Goal: Navigation & Orientation: Find specific page/section

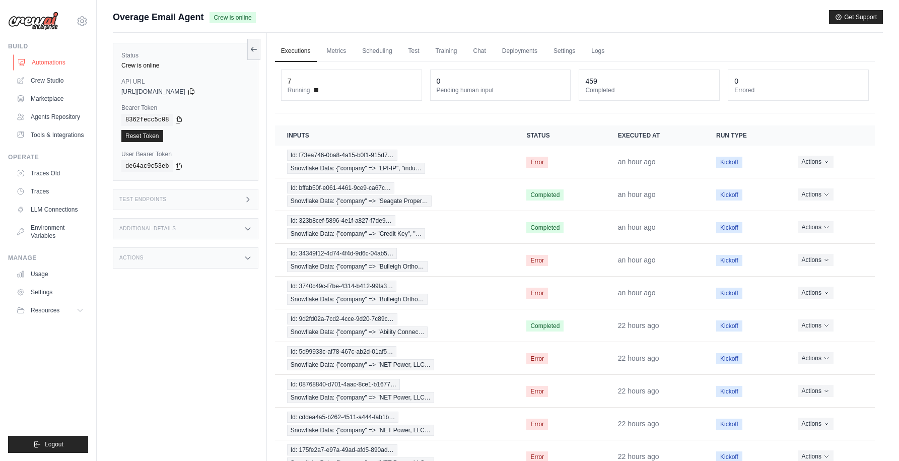
click at [50, 64] on link "Automations" at bounding box center [51, 62] width 76 height 16
click at [452, 16] on div "Overage Email Agent Crew is online Get Support" at bounding box center [498, 17] width 770 height 14
